Goal: Task Accomplishment & Management: Manage account settings

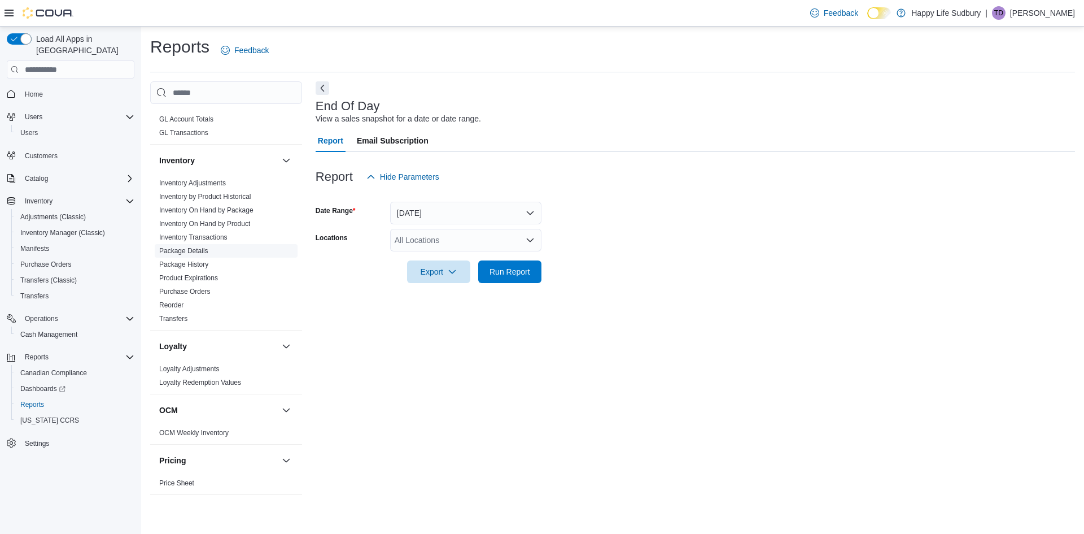
scroll to position [339, 0]
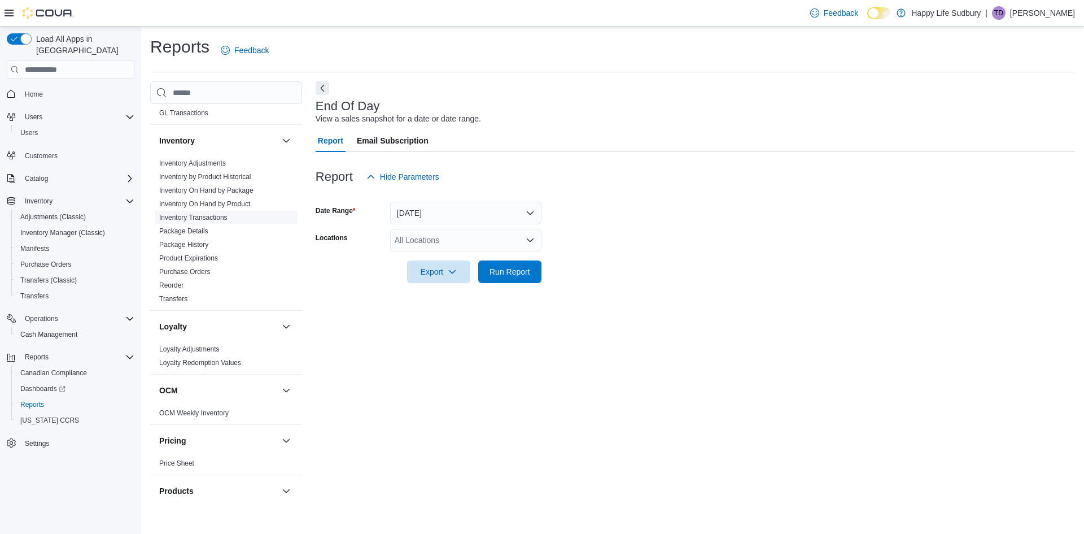
click at [219, 219] on link "Inventory Transactions" at bounding box center [193, 217] width 68 height 8
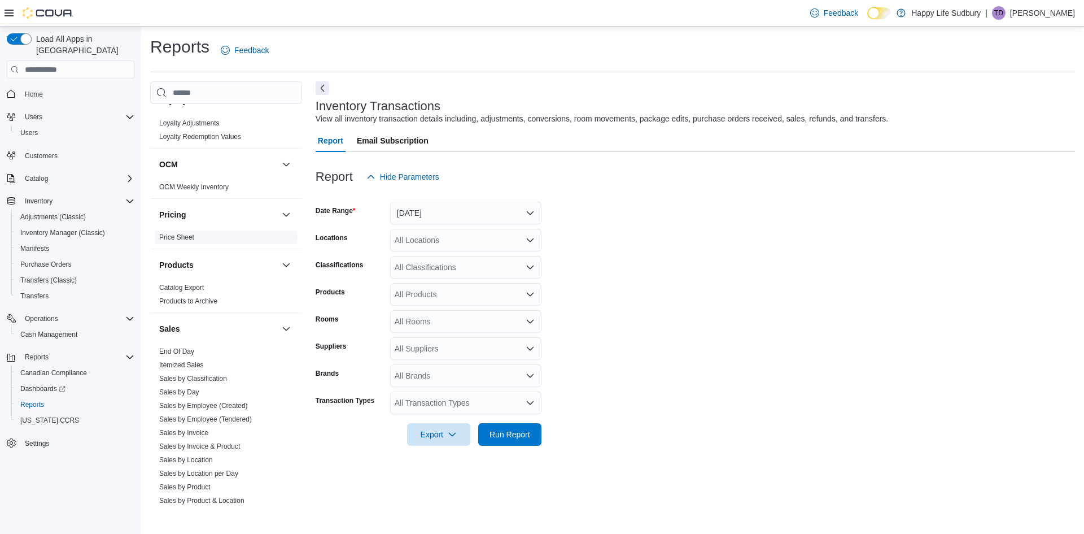
scroll to position [675, 0]
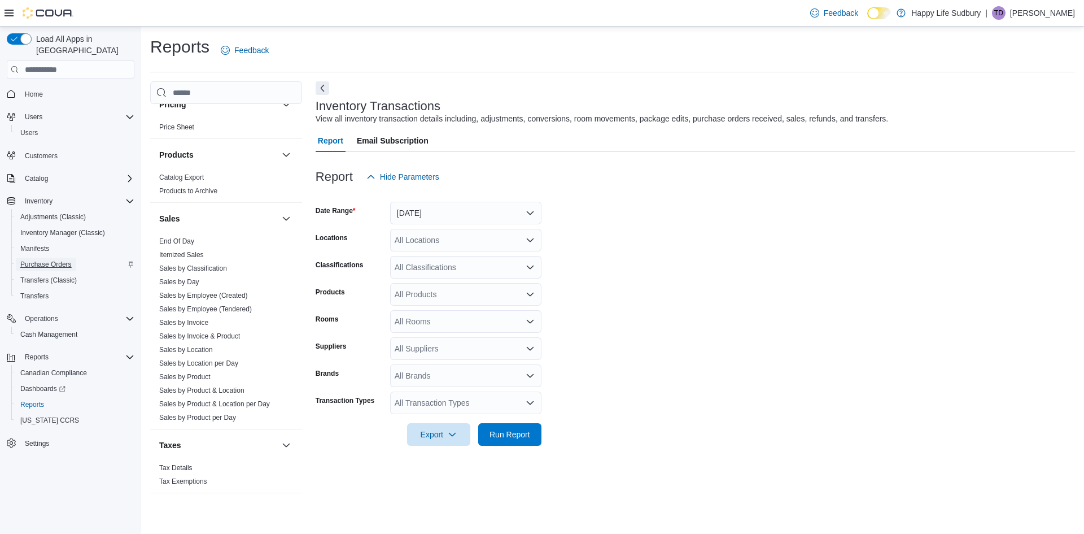
click at [60, 260] on span "Purchase Orders" at bounding box center [45, 264] width 51 height 9
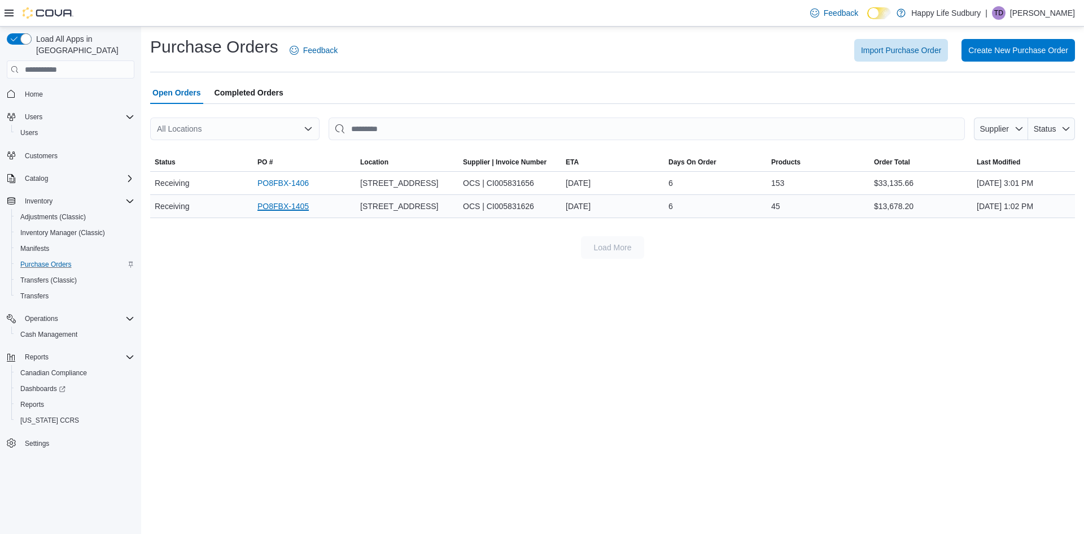
click at [298, 213] on link "PO8FBX-1405" at bounding box center [283, 206] width 51 height 14
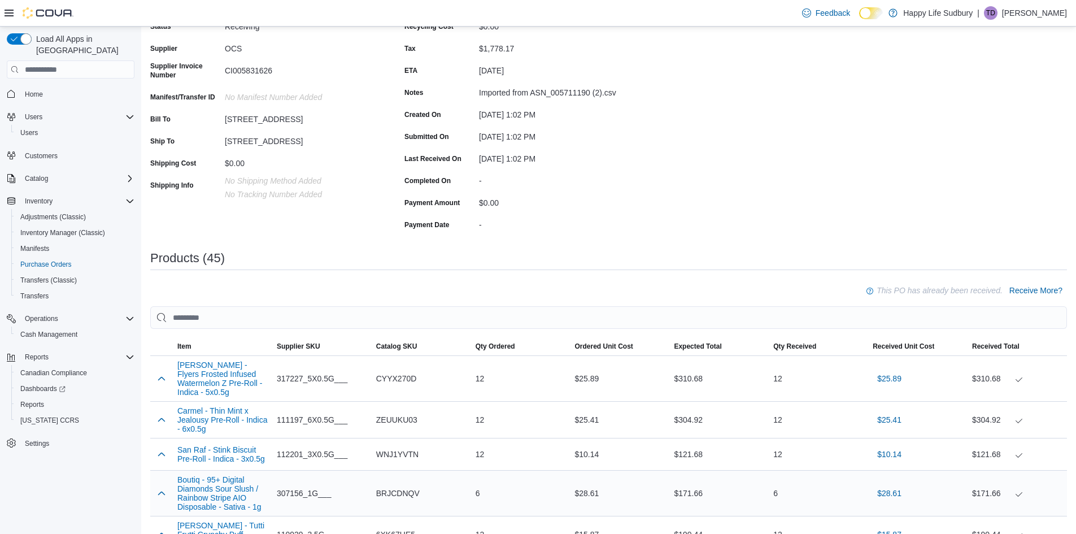
scroll to position [282, 0]
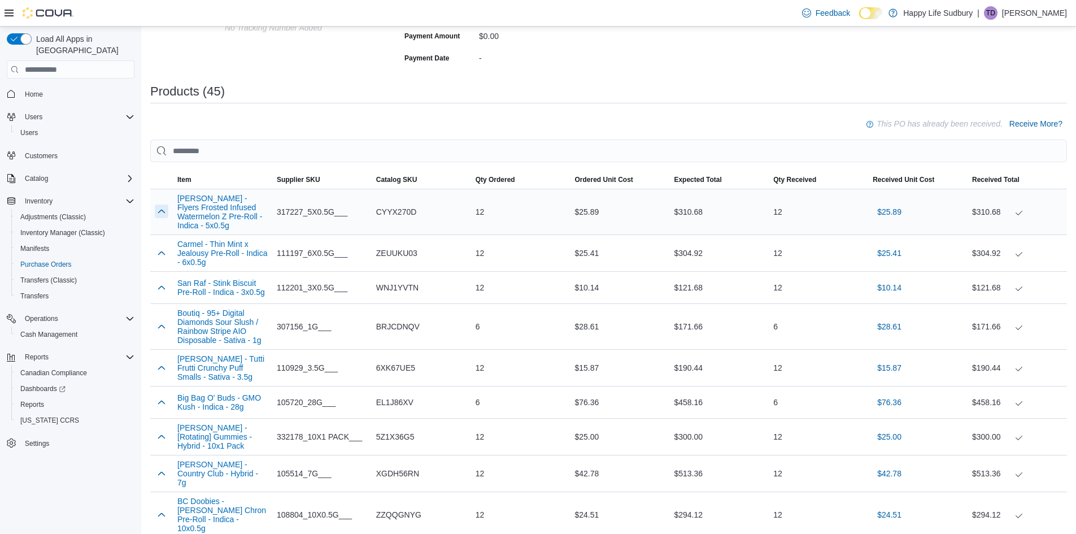
click at [162, 215] on button "button" at bounding box center [162, 211] width 14 height 14
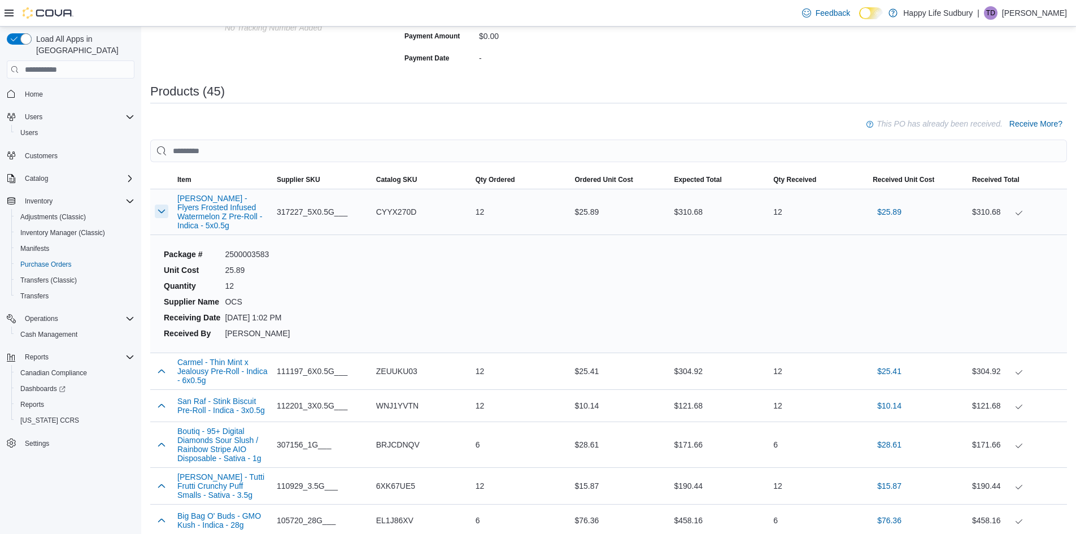
click at [162, 215] on button "button" at bounding box center [162, 211] width 14 height 14
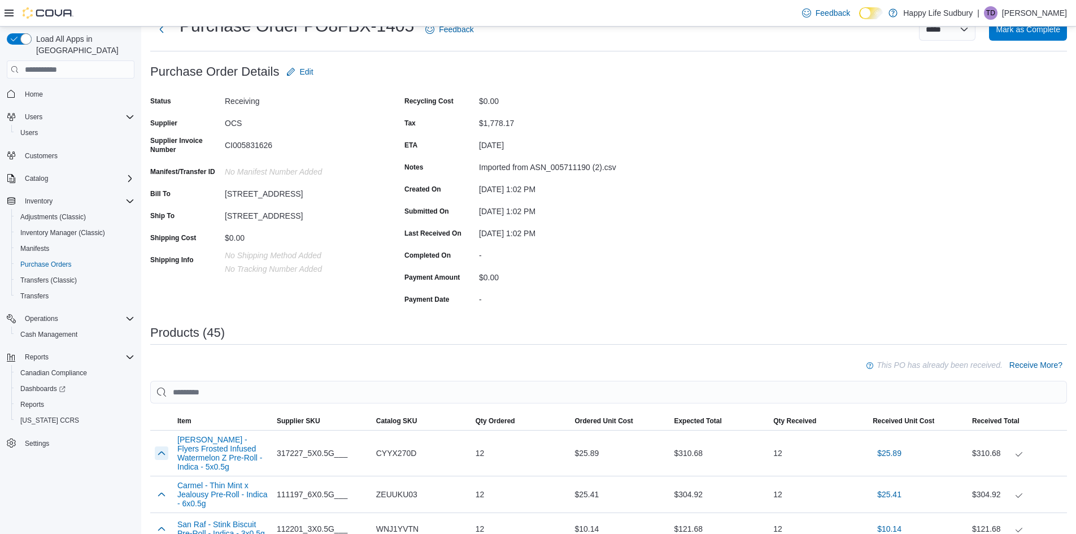
scroll to position [0, 0]
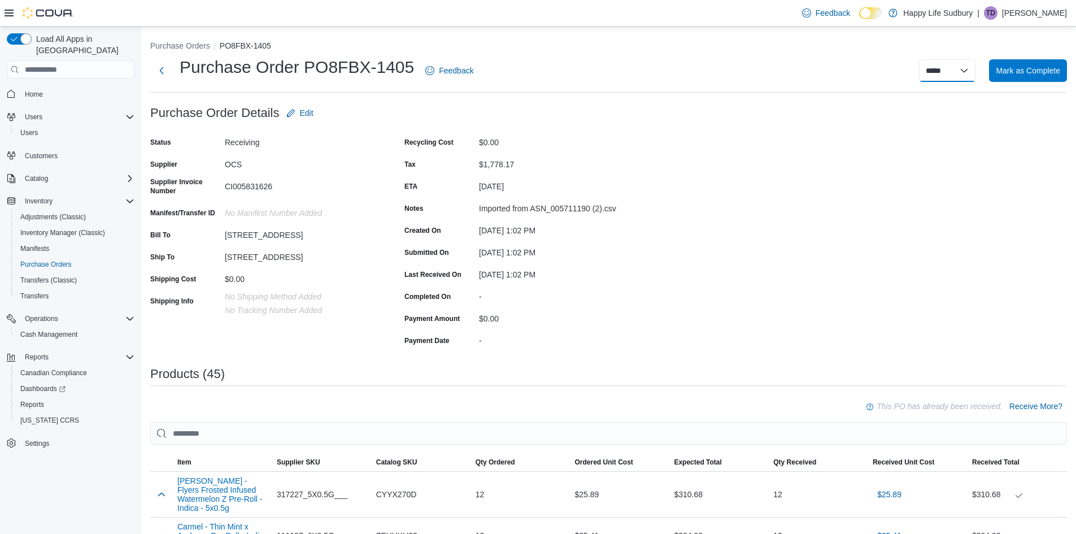
click at [971, 75] on select "**********" at bounding box center [947, 70] width 56 height 23
select select "**********"
click at [927, 59] on select "**********" at bounding box center [947, 70] width 56 height 23
select select
click at [163, 72] on button "Next" at bounding box center [161, 70] width 23 height 23
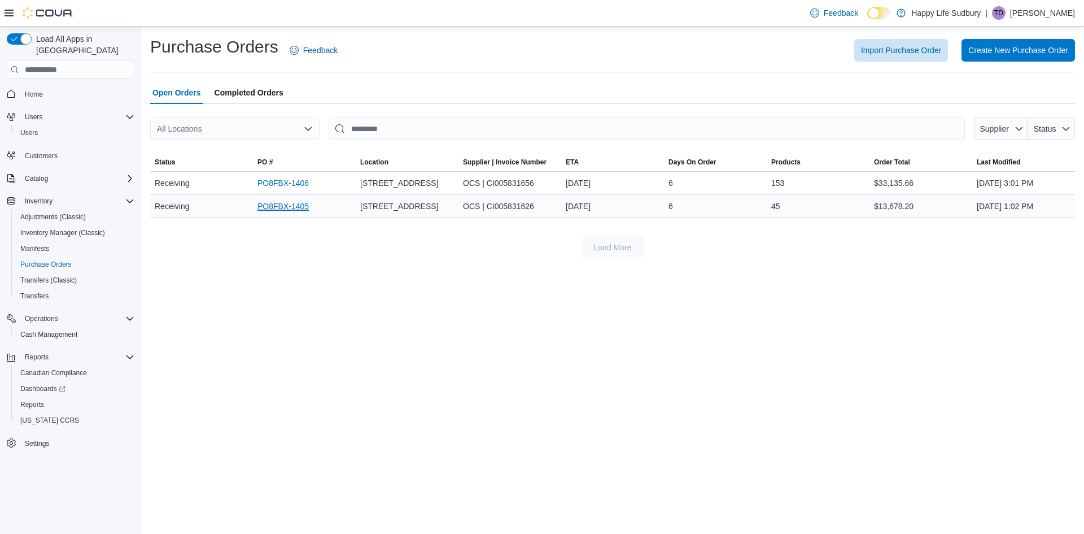
click at [296, 213] on link "PO8FBX-1405" at bounding box center [283, 206] width 51 height 14
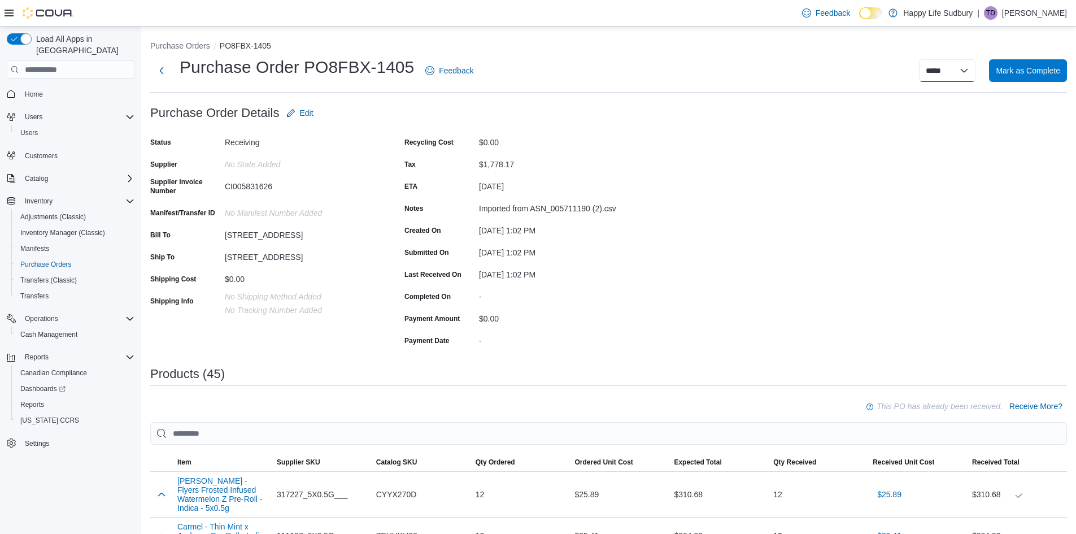
click at [967, 72] on select "**********" at bounding box center [947, 70] width 56 height 23
select select "**********"
click at [927, 59] on select "**********" at bounding box center [947, 70] width 56 height 23
select select
drag, startPoint x: 162, startPoint y: 73, endPoint x: 439, endPoint y: 272, distance: 342.0
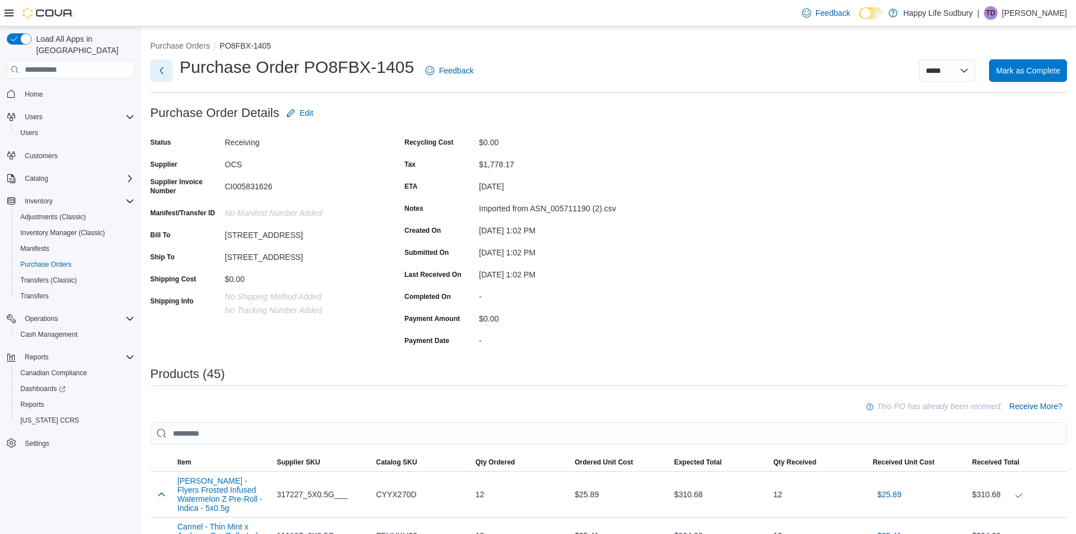
click at [162, 73] on button "Next" at bounding box center [161, 70] width 23 height 23
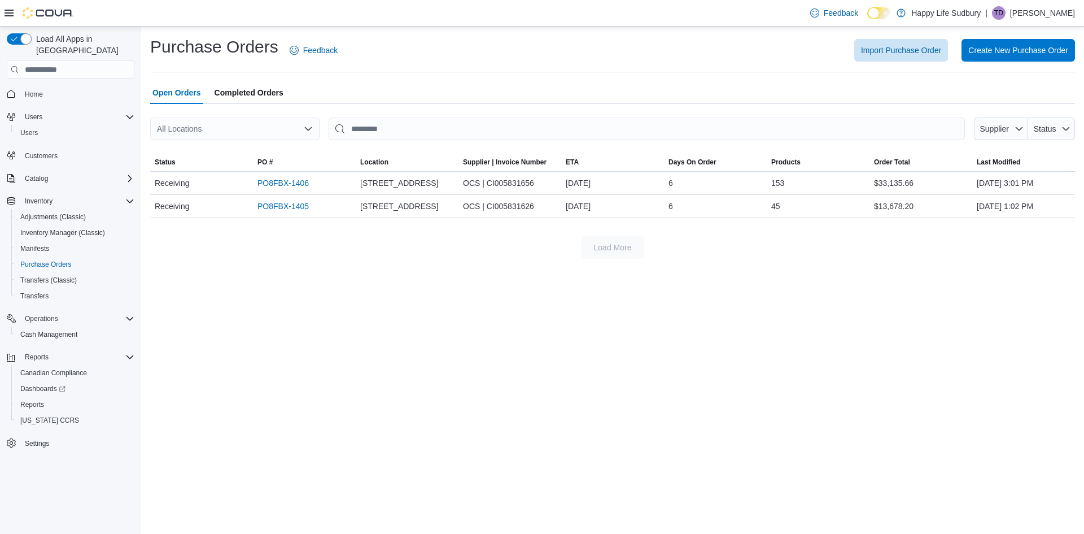
click at [308, 130] on icon "Open list of options" at bounding box center [308, 128] width 7 height 3
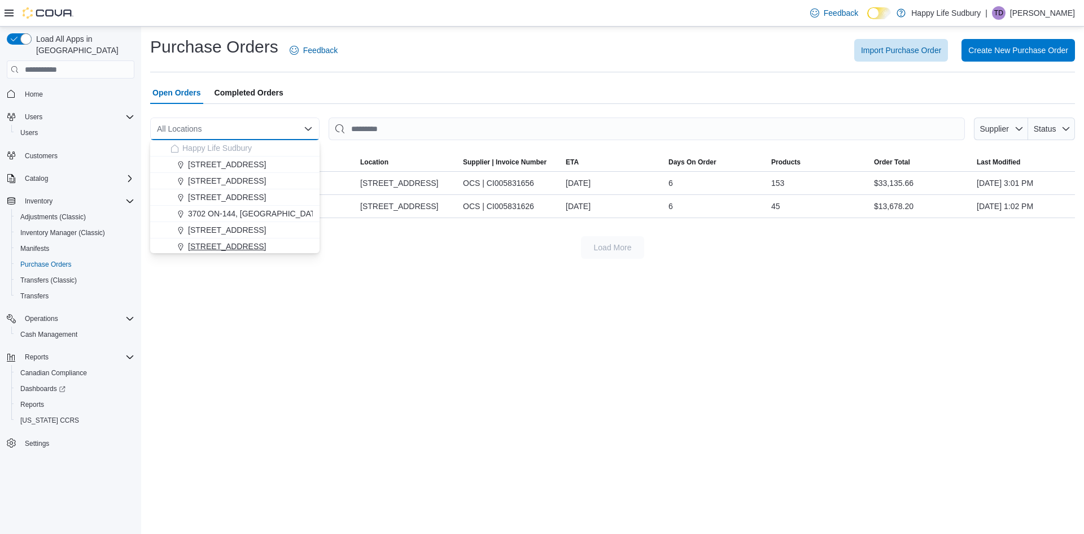
click at [258, 245] on span "[STREET_ADDRESS]" at bounding box center [227, 246] width 78 height 11
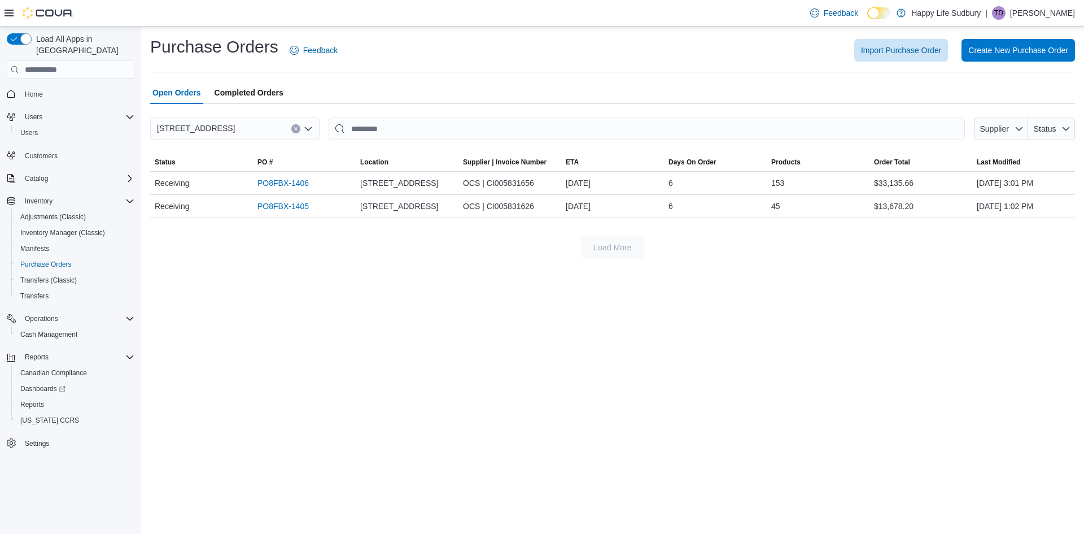
click at [404, 327] on div "Purchase Orders Feedback Import Purchase Order Create New Purchase Order Open O…" at bounding box center [612, 280] width 943 height 507
click at [33, 400] on span "Reports" at bounding box center [32, 404] width 24 height 9
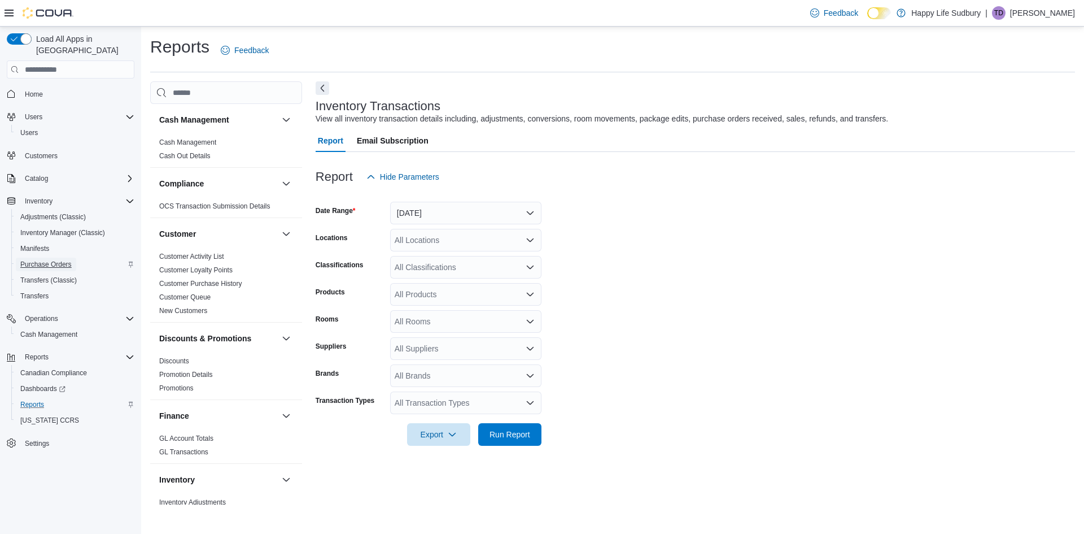
click at [53, 260] on span "Purchase Orders" at bounding box center [45, 264] width 51 height 9
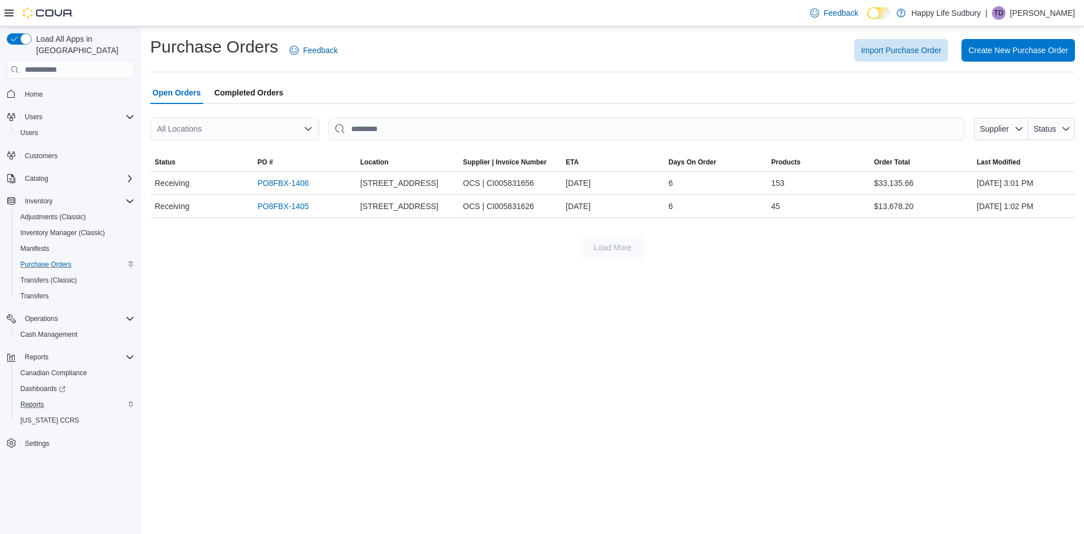
click at [308, 348] on div "Purchase Orders Feedback Import Purchase Order Create New Purchase Order Open O…" at bounding box center [612, 280] width 943 height 507
click at [595, 49] on div "Import Purchase Order Create New Purchase Order" at bounding box center [713, 50] width 724 height 23
drag, startPoint x: 260, startPoint y: 93, endPoint x: 302, endPoint y: 108, distance: 44.5
click at [260, 93] on span "Completed Orders" at bounding box center [249, 92] width 69 height 23
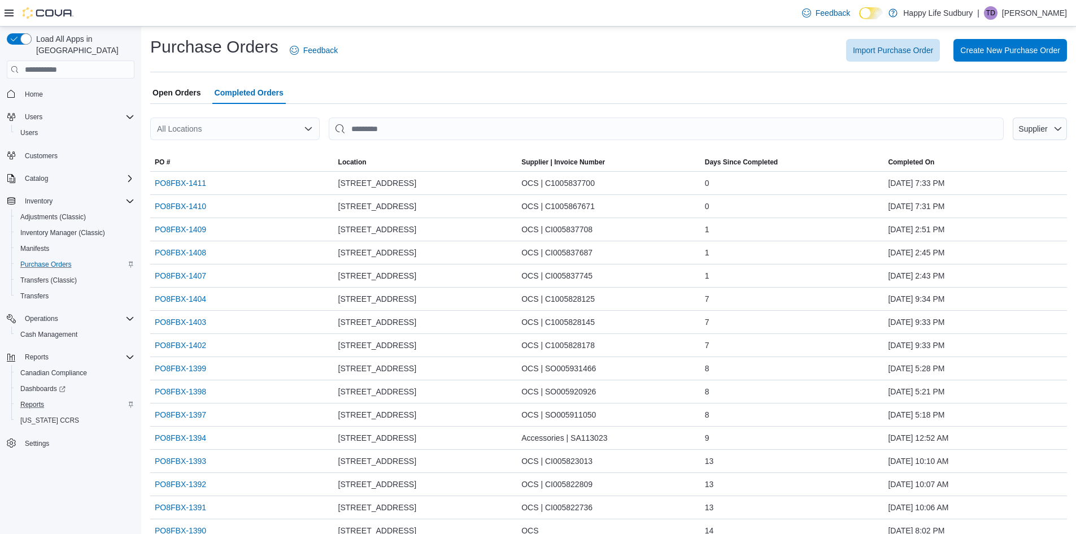
click at [259, 123] on div "All Locations" at bounding box center [234, 128] width 169 height 23
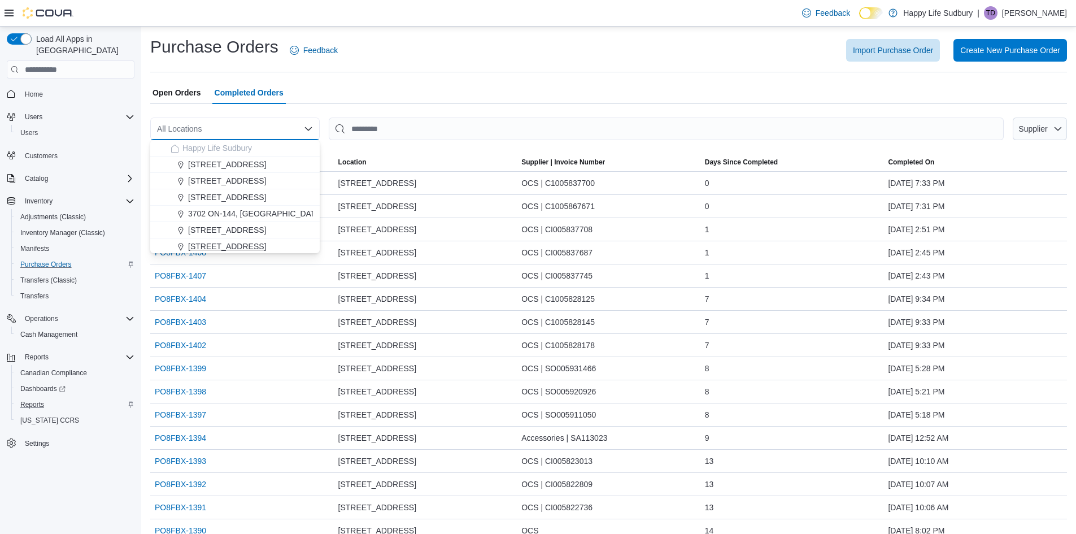
click at [252, 246] on span "[STREET_ADDRESS]" at bounding box center [227, 246] width 78 height 11
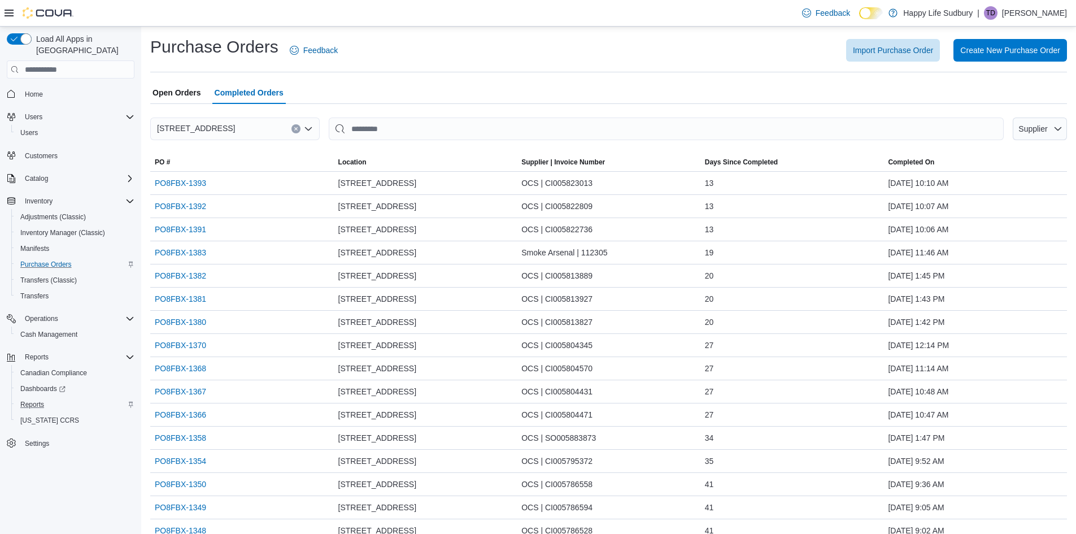
click at [185, 91] on span "Open Orders" at bounding box center [176, 92] width 49 height 23
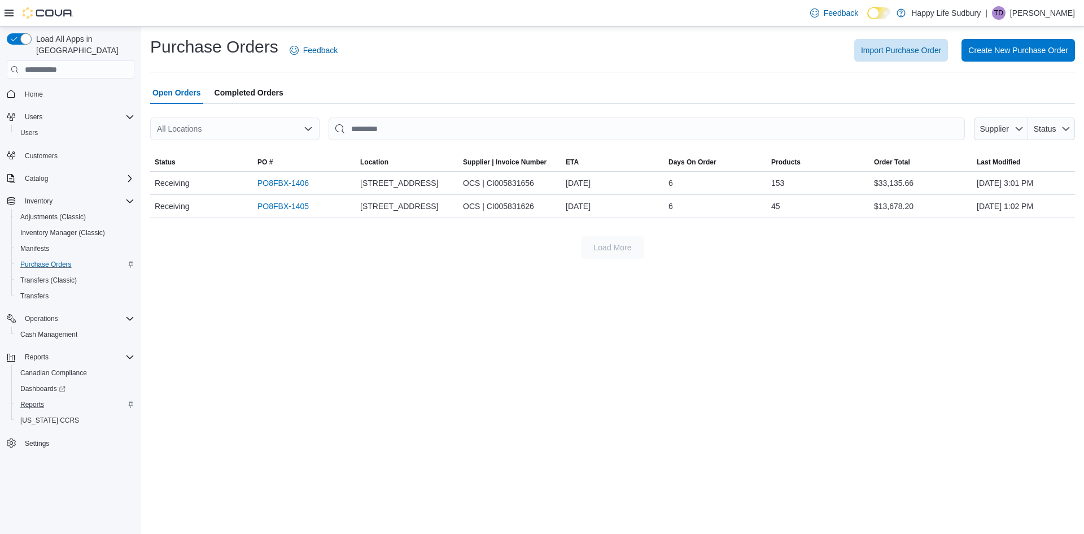
click at [395, 301] on div "Purchase Orders Feedback Import Purchase Order Create New Purchase Order Open O…" at bounding box center [612, 280] width 943 height 507
